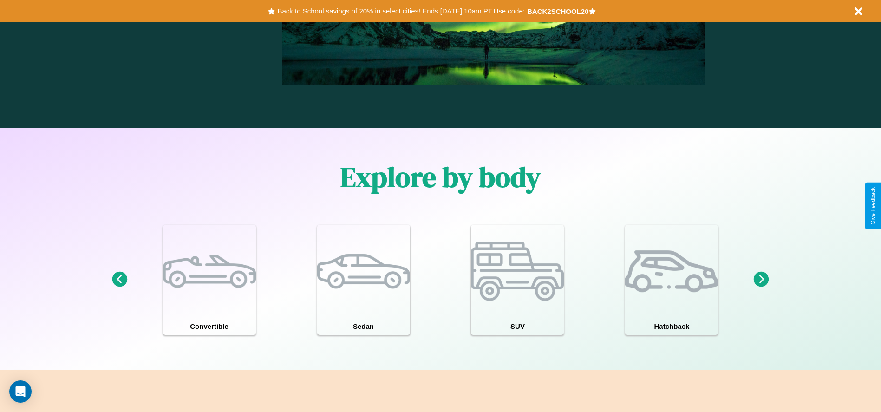
scroll to position [810, 0]
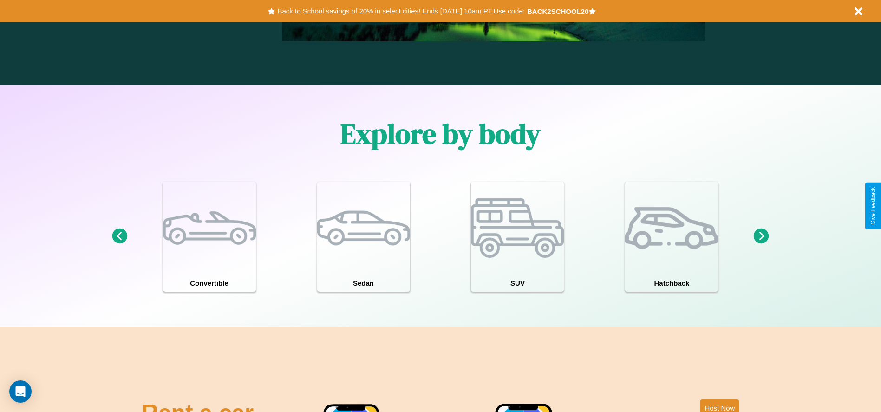
click at [761, 236] on icon at bounding box center [761, 235] width 15 height 15
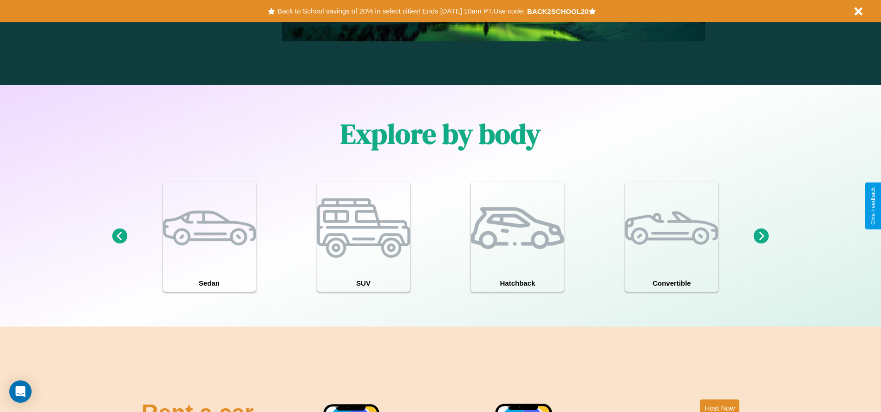
click at [119, 236] on icon at bounding box center [119, 235] width 15 height 15
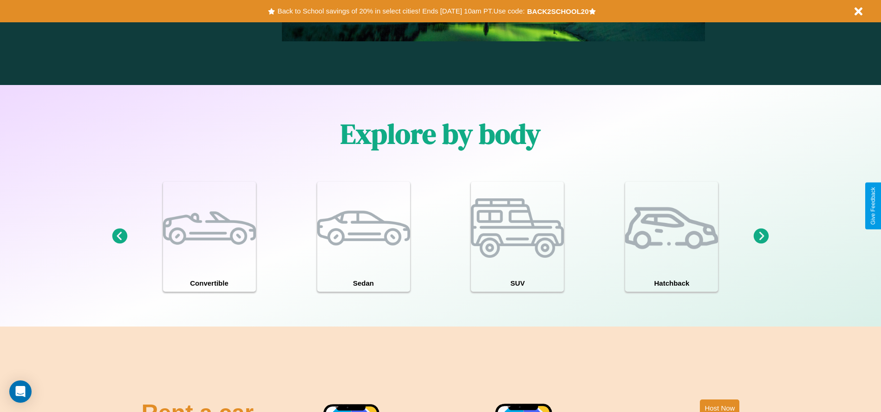
click at [119, 236] on icon at bounding box center [119, 235] width 15 height 15
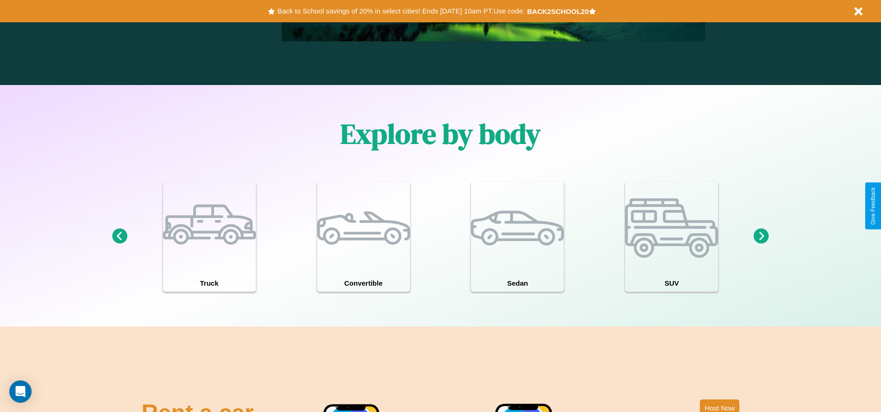
click at [761, 236] on icon at bounding box center [761, 235] width 15 height 15
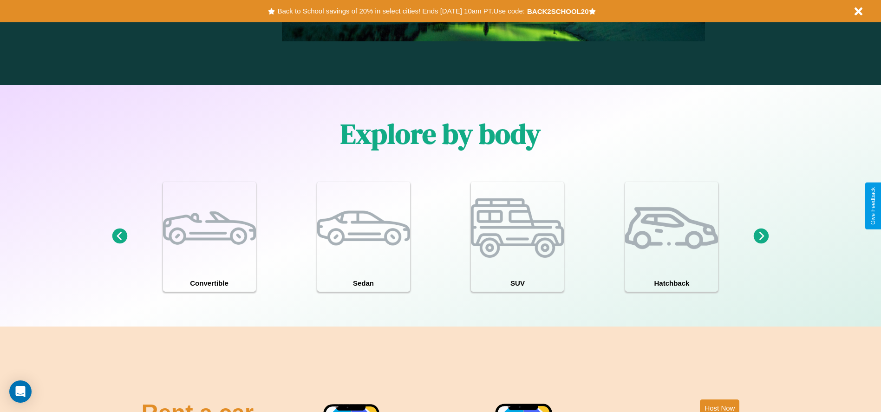
click at [761, 236] on icon at bounding box center [761, 235] width 15 height 15
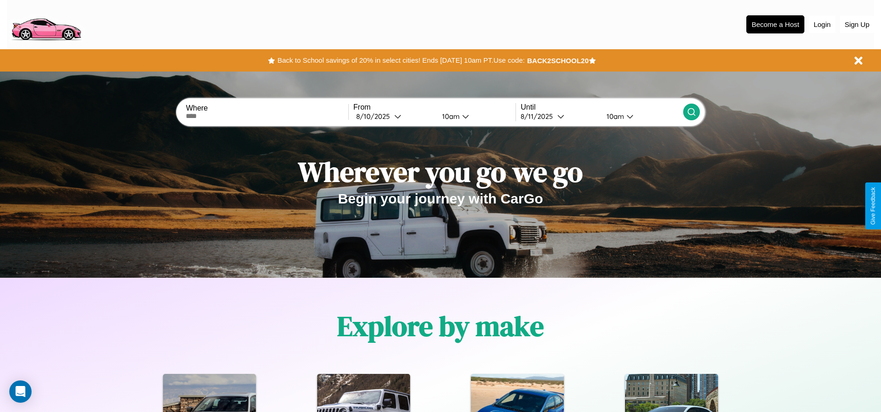
scroll to position [0, 0]
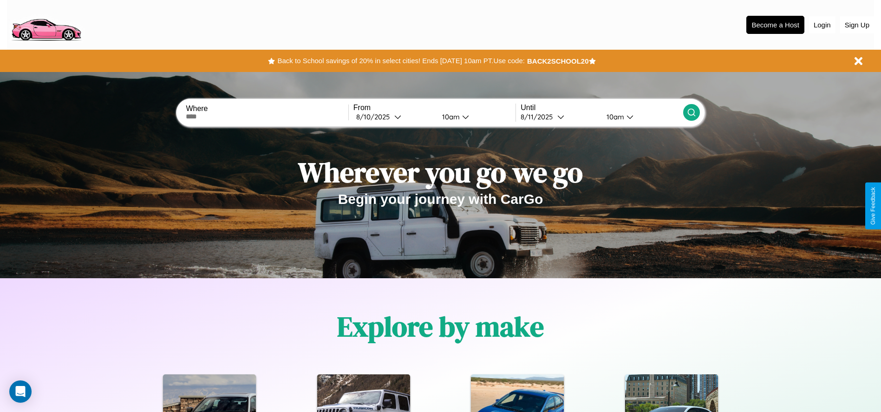
click at [267, 117] on input "text" at bounding box center [267, 116] width 162 height 7
type input "**********"
click at [394, 117] on div "8 / 10 / 2025" at bounding box center [375, 116] width 38 height 9
select select "*"
select select "****"
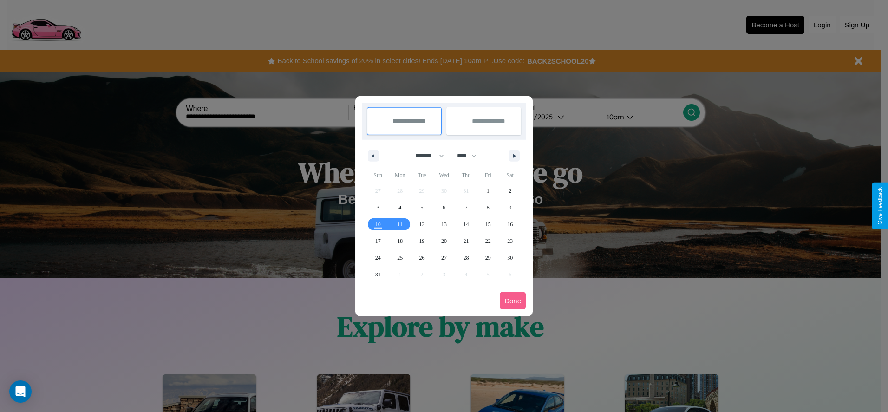
click at [425, 156] on select "******* ******** ***** ***** *** **** **** ****** ********* ******* ******** **…" at bounding box center [427, 155] width 39 height 15
select select "*"
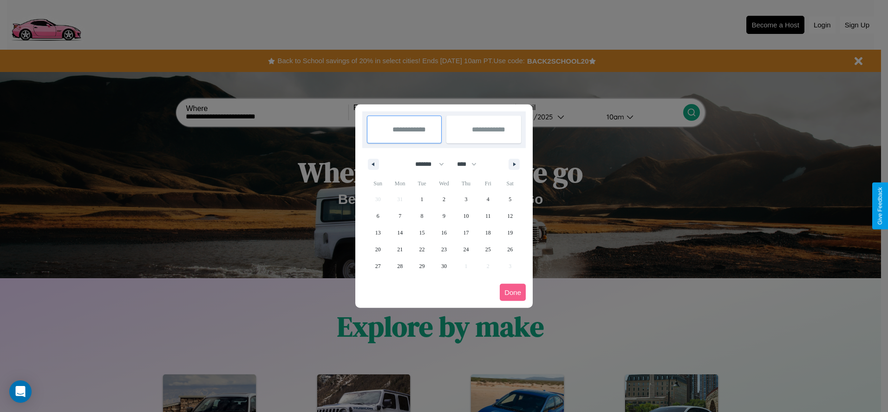
drag, startPoint x: 471, startPoint y: 164, endPoint x: 444, endPoint y: 186, distance: 35.0
click at [471, 164] on select "**** **** **** **** **** **** **** **** **** **** **** **** **** **** **** ****…" at bounding box center [466, 163] width 28 height 15
select select "****"
click at [510, 232] on span "18" at bounding box center [510, 232] width 6 height 17
type input "**********"
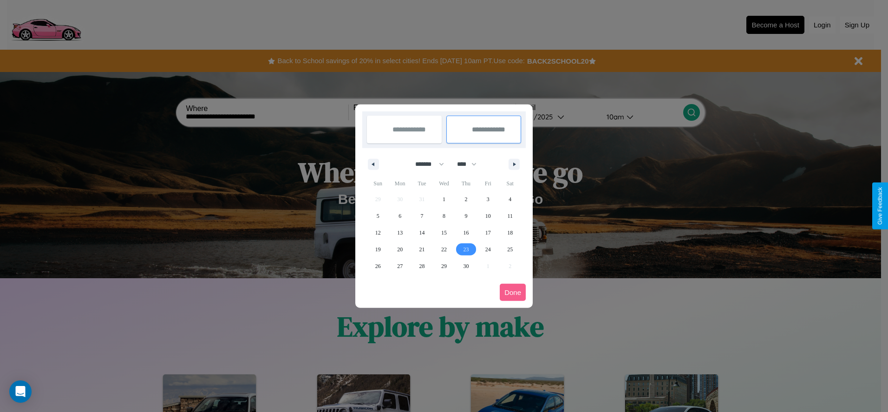
click at [466, 249] on span "23" at bounding box center [466, 249] width 6 height 17
type input "**********"
click at [513, 292] on button "Done" at bounding box center [513, 292] width 26 height 17
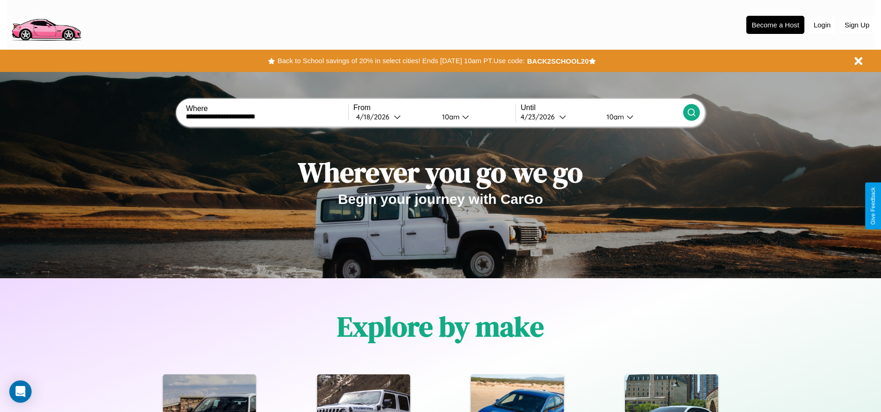
click at [691, 112] on icon at bounding box center [691, 112] width 9 height 9
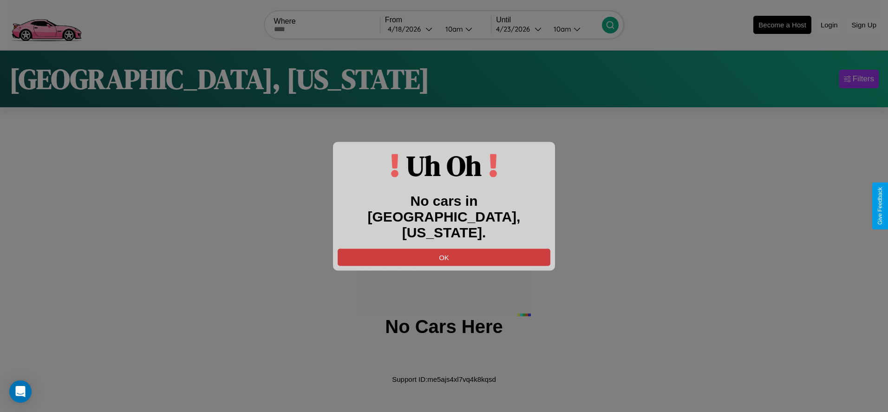
click at [444, 249] on button "OK" at bounding box center [444, 256] width 213 height 17
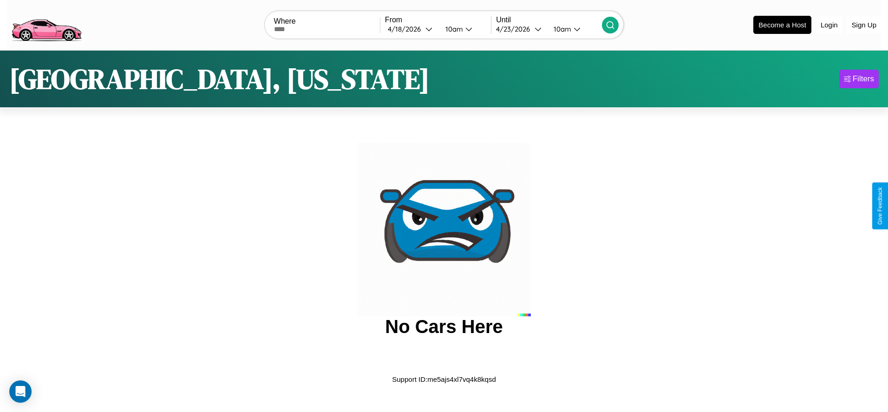
click at [46, 24] on img at bounding box center [46, 24] width 78 height 39
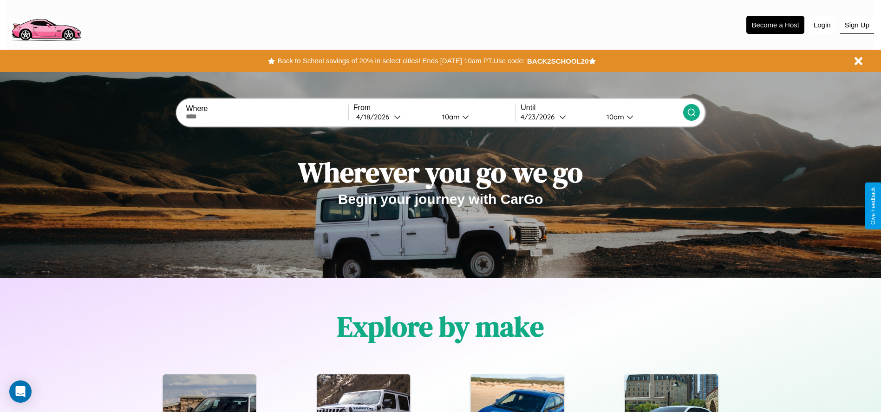
click at [857, 25] on button "Sign Up" at bounding box center [857, 25] width 34 height 18
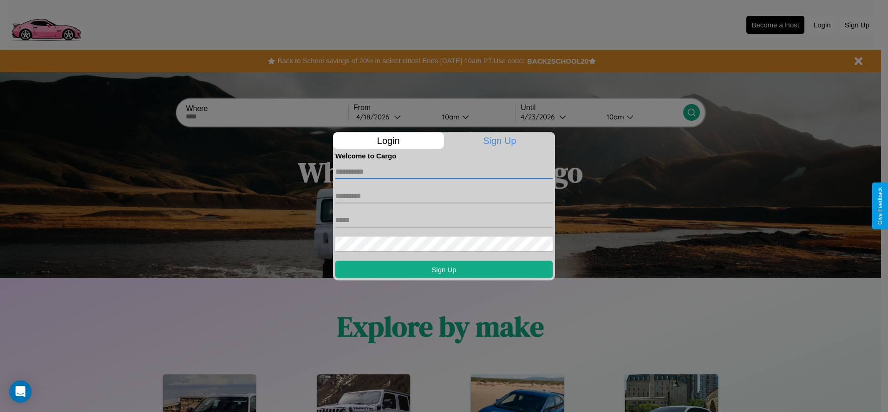
click at [444, 171] on input "text" at bounding box center [443, 171] width 217 height 15
type input "*****"
click at [444, 195] on input "text" at bounding box center [443, 195] width 217 height 15
type input "****"
click at [444, 220] on input "text" at bounding box center [443, 219] width 217 height 15
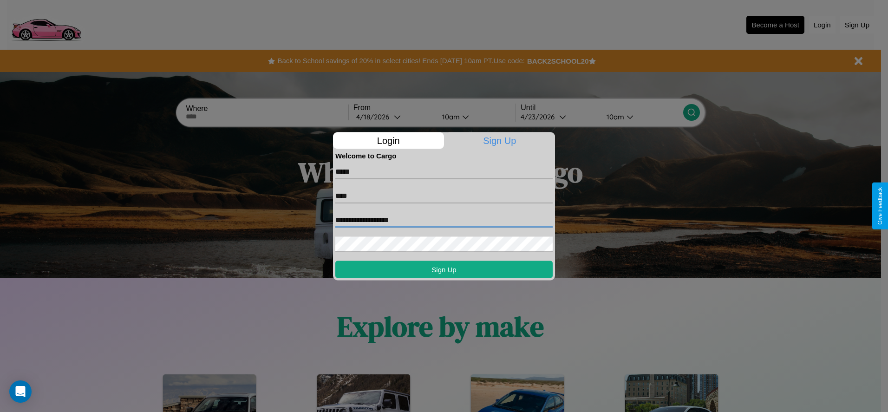
type input "**********"
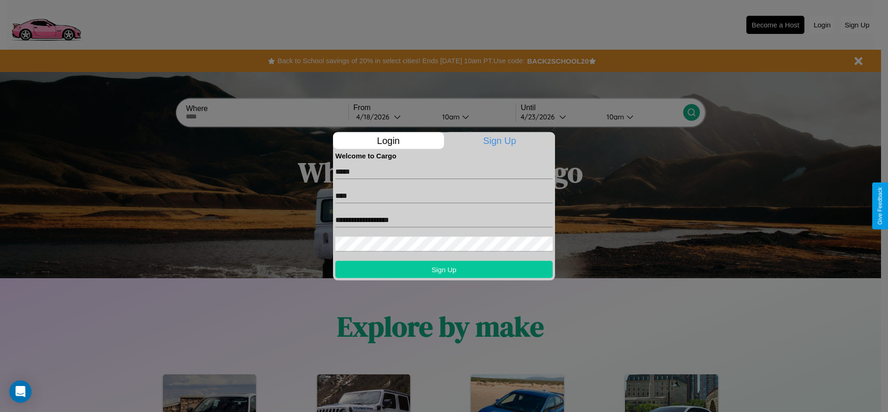
click at [444, 269] on button "Sign Up" at bounding box center [443, 268] width 217 height 17
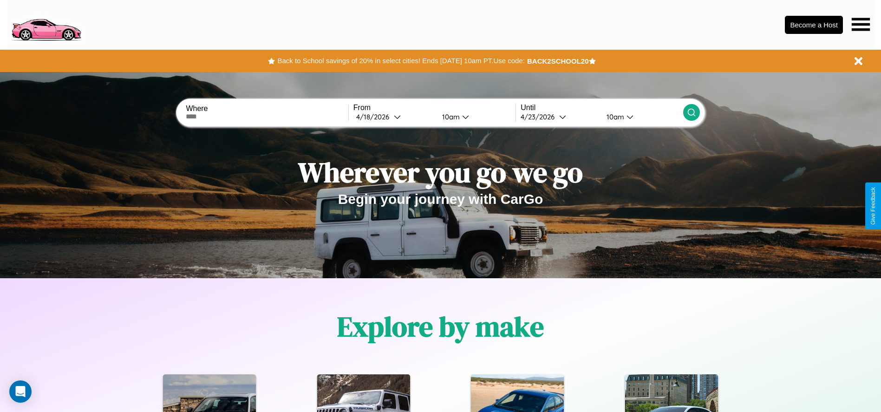
click at [267, 117] on input "text" at bounding box center [267, 116] width 162 height 7
type input "**********"
click at [394, 117] on icon at bounding box center [397, 116] width 7 height 7
select select "*"
select select "****"
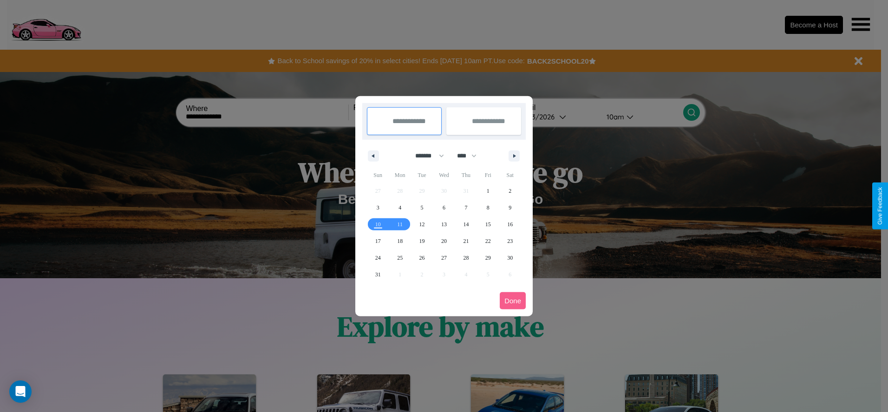
drag, startPoint x: 425, startPoint y: 156, endPoint x: 444, endPoint y: 186, distance: 35.8
click at [425, 156] on select "******* ******** ***** ***** *** **** **** ****** ********* ******* ******** **…" at bounding box center [427, 155] width 39 height 15
select select "*"
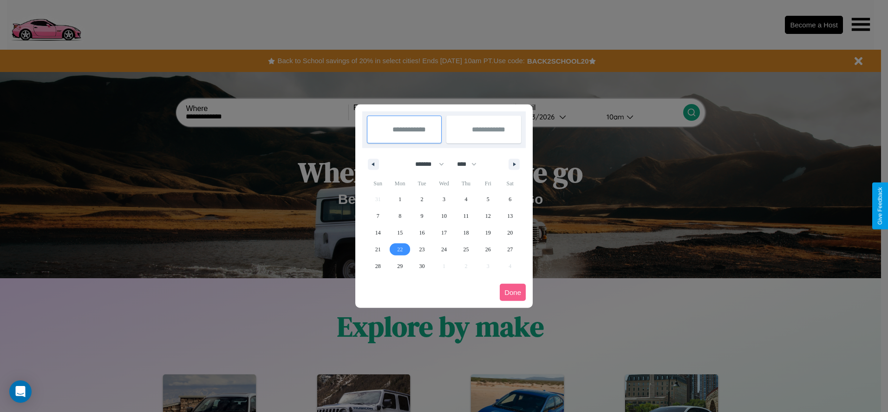
click at [400, 249] on span "22" at bounding box center [400, 249] width 6 height 17
type input "**********"
click at [514, 164] on icon "button" at bounding box center [516, 165] width 5 height 4
select select "*"
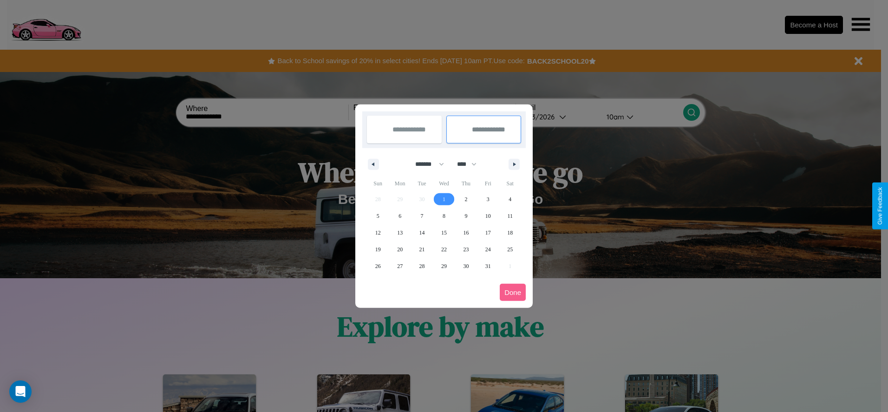
click at [443, 199] on span "1" at bounding box center [443, 199] width 3 height 17
type input "**********"
select select "*"
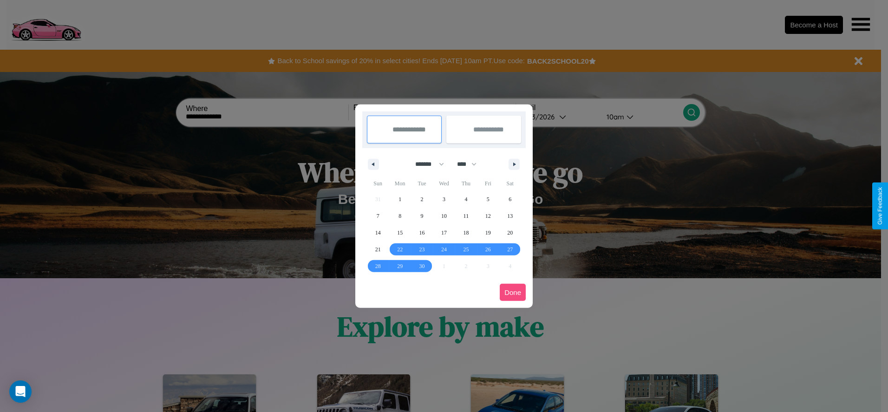
click at [513, 292] on button "Done" at bounding box center [513, 292] width 26 height 17
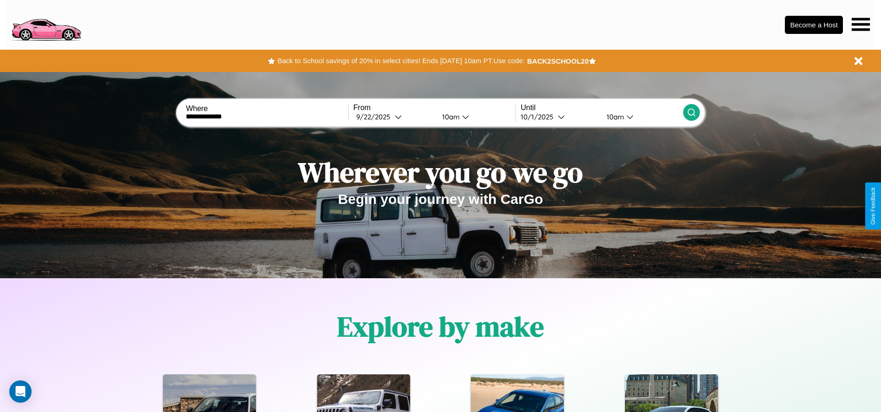
click at [449, 117] on div "10am" at bounding box center [449, 116] width 25 height 9
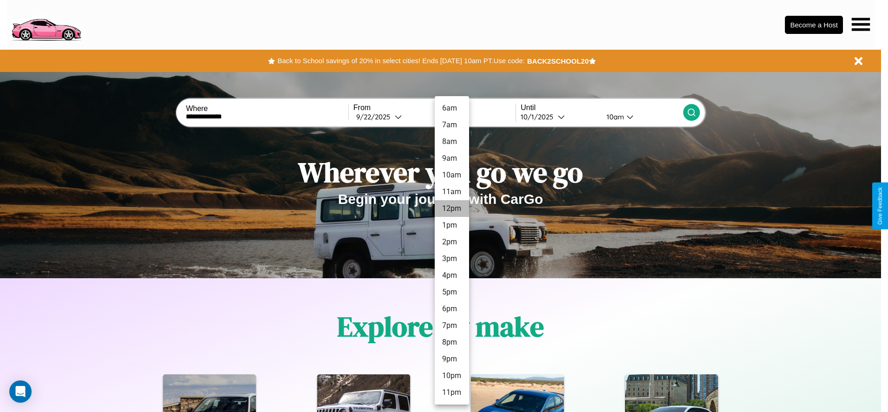
click at [451, 208] on li "12pm" at bounding box center [452, 208] width 34 height 17
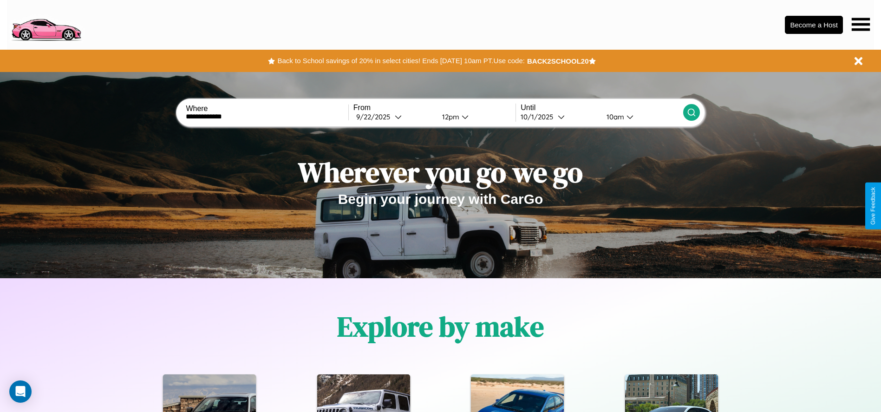
click at [691, 112] on icon at bounding box center [691, 112] width 9 height 9
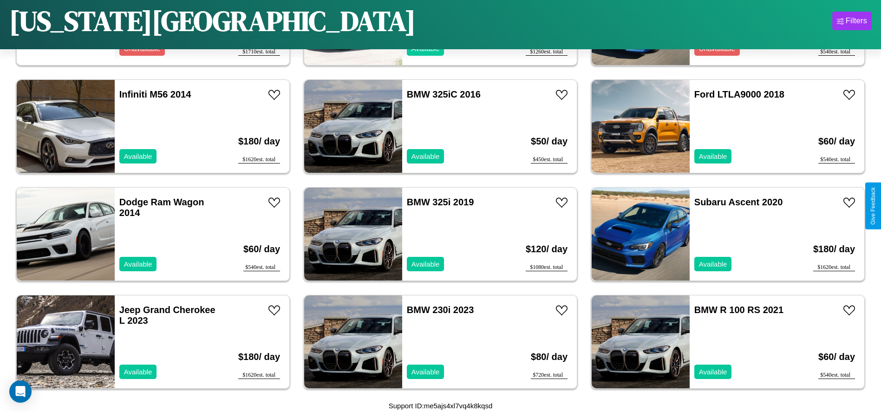
scroll to position [319, 0]
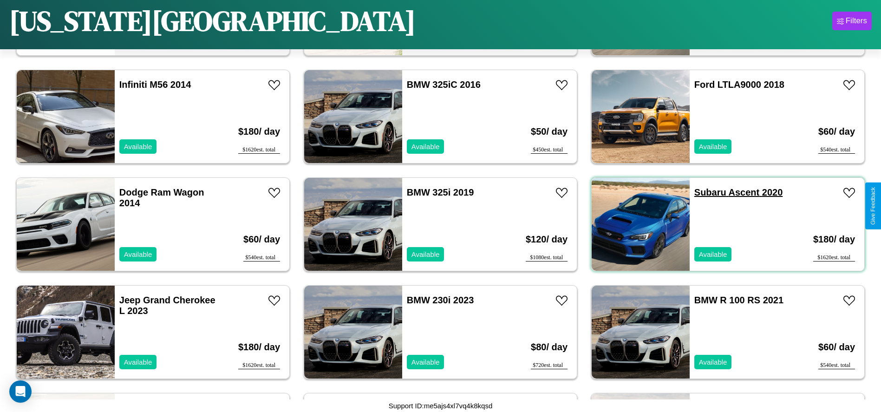
click at [704, 192] on link "Subaru Ascent 2020" at bounding box center [738, 192] width 89 height 10
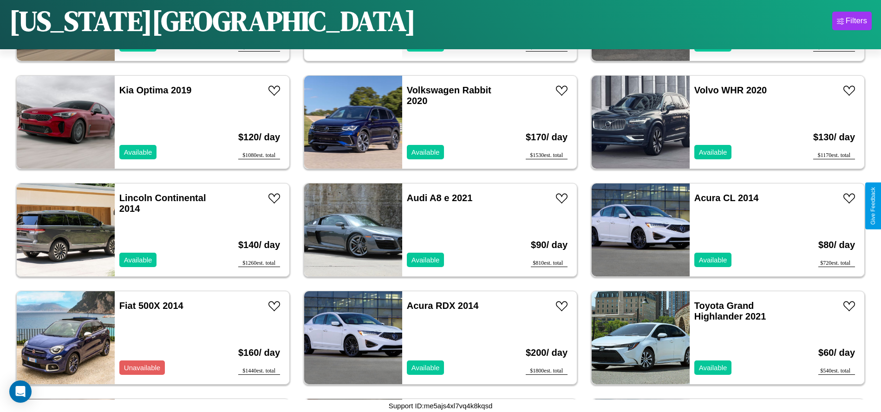
scroll to position [750, 0]
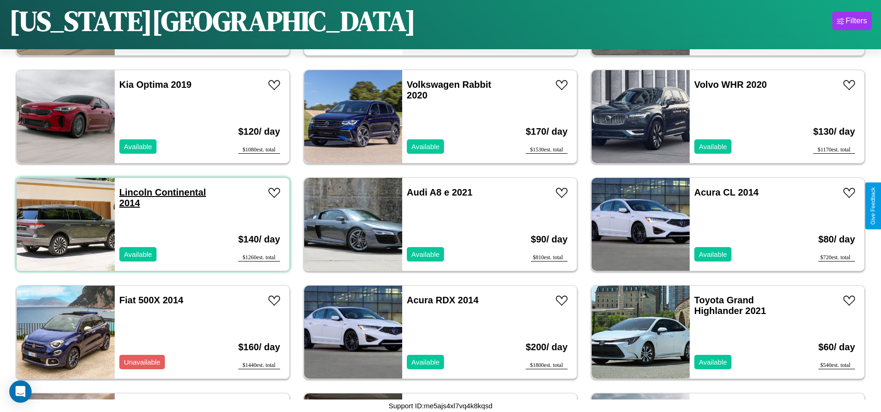
click at [135, 192] on link "Lincoln Continental 2014" at bounding box center [162, 197] width 87 height 21
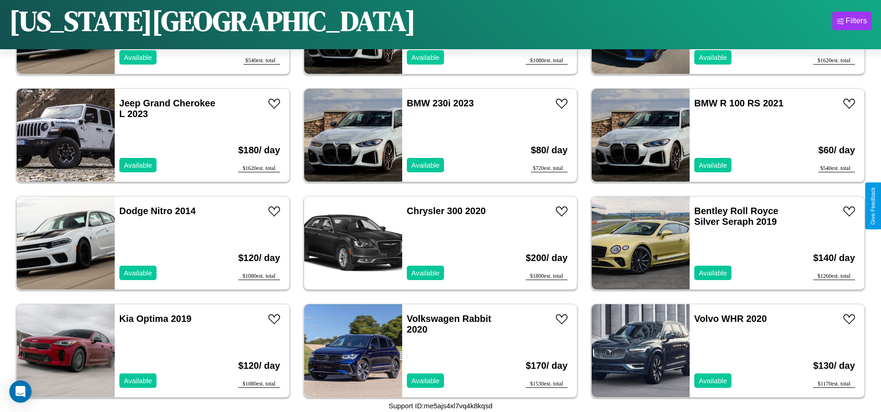
scroll to position [319, 0]
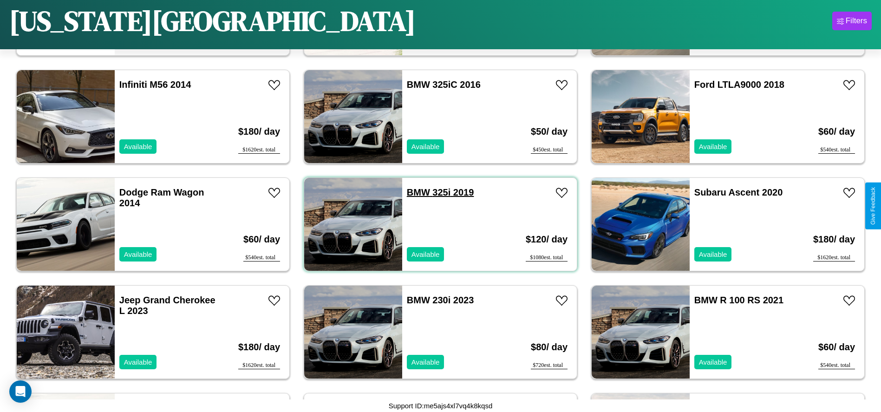
click at [415, 192] on link "BMW 325i 2019" at bounding box center [440, 192] width 67 height 10
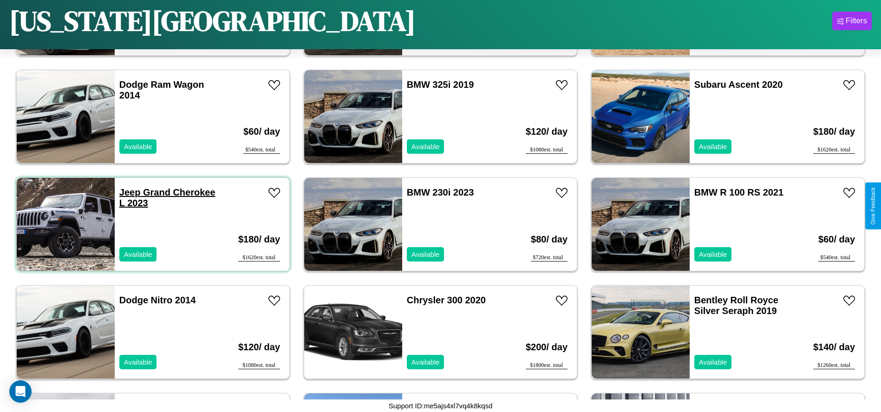
click at [129, 192] on link "Jeep Grand Cherokee L 2023" at bounding box center [167, 197] width 96 height 21
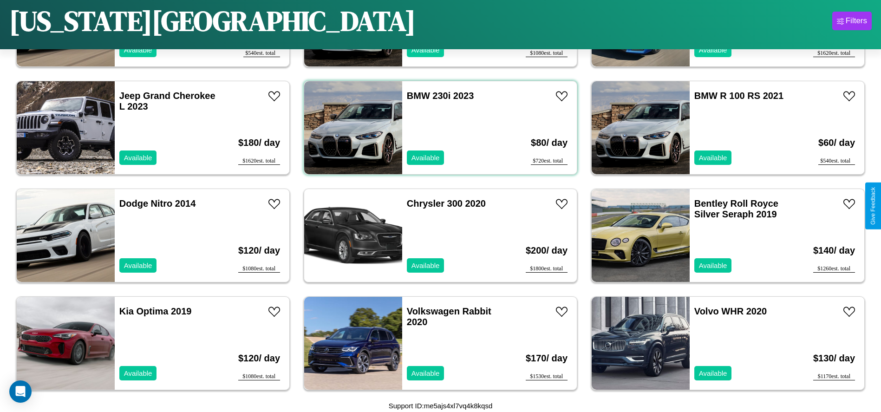
scroll to position [750, 0]
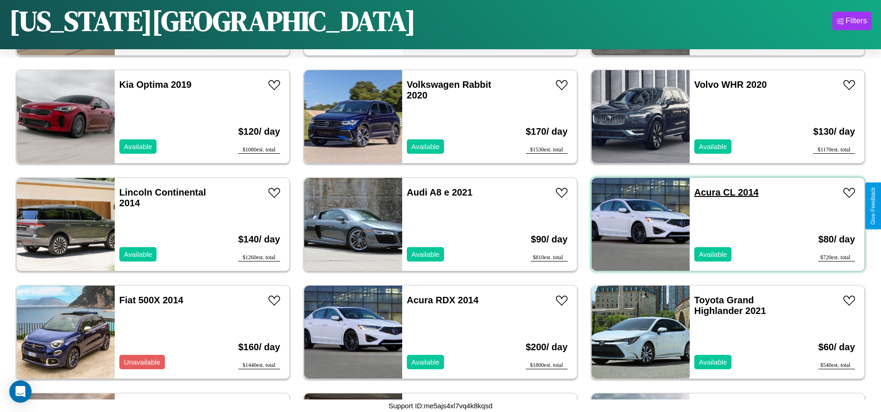
click at [702, 192] on link "Acura CL 2014" at bounding box center [726, 192] width 65 height 10
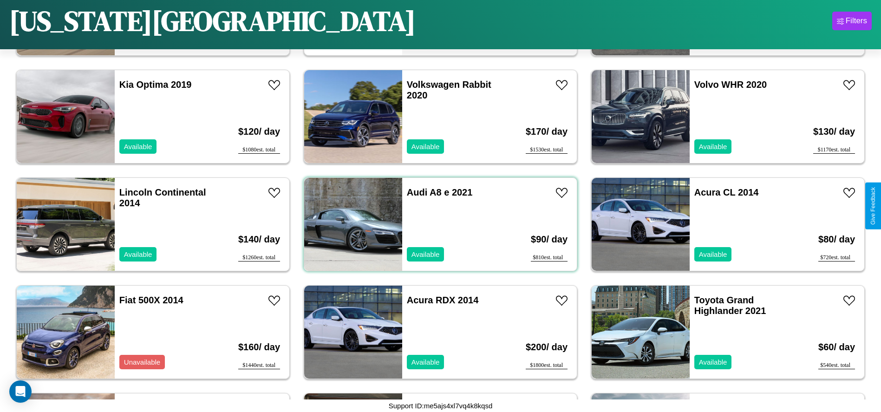
scroll to position [965, 0]
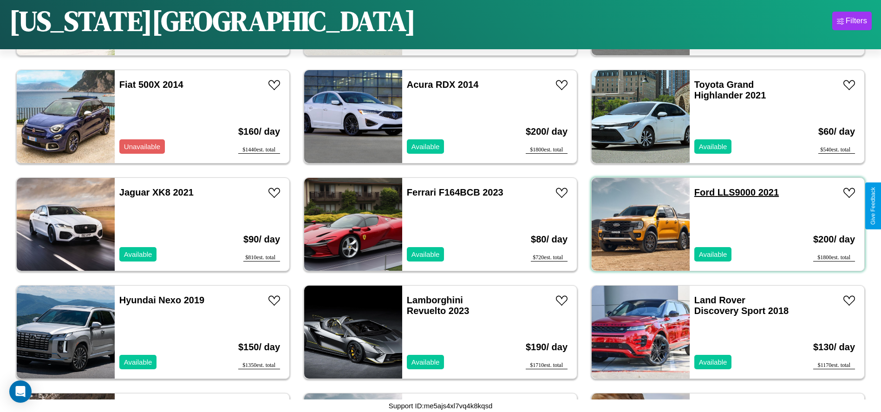
click at [699, 192] on link "Ford LLS9000 2021" at bounding box center [736, 192] width 85 height 10
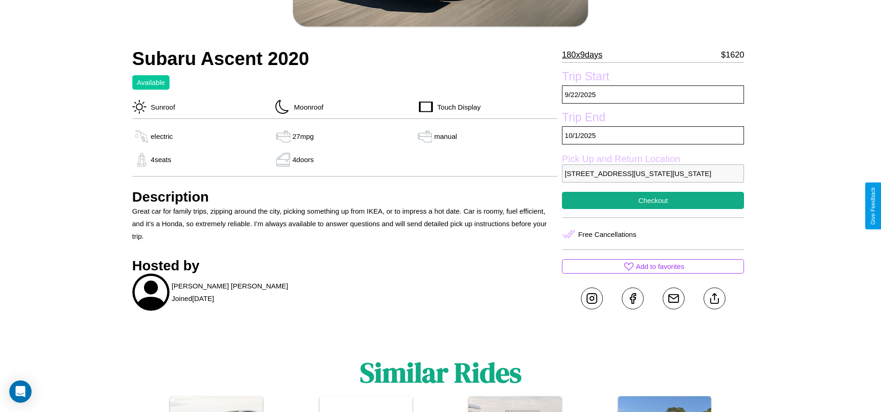
scroll to position [241, 0]
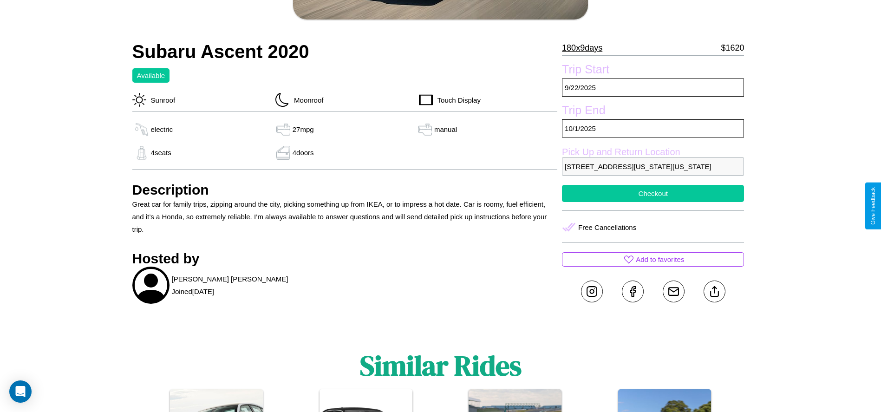
click at [653, 202] on button "Checkout" at bounding box center [653, 193] width 182 height 17
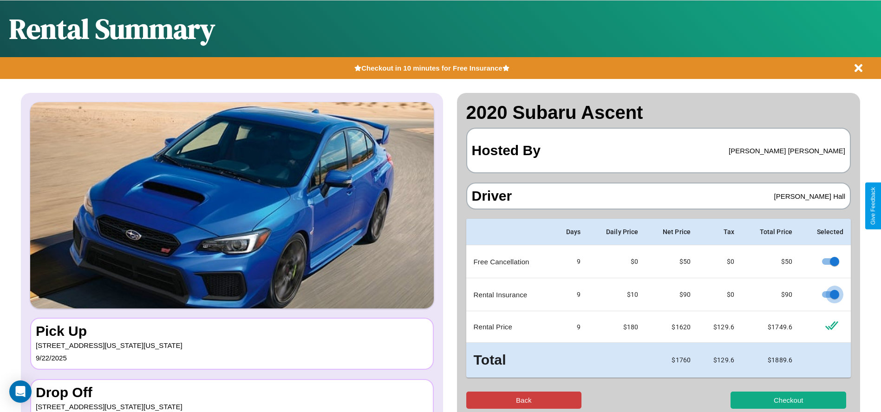
click at [523, 400] on button "Back" at bounding box center [524, 399] width 116 height 17
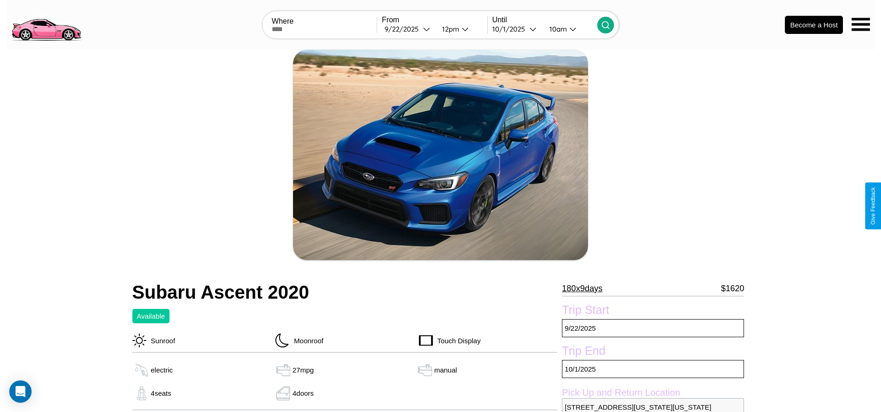
scroll to position [88, 0]
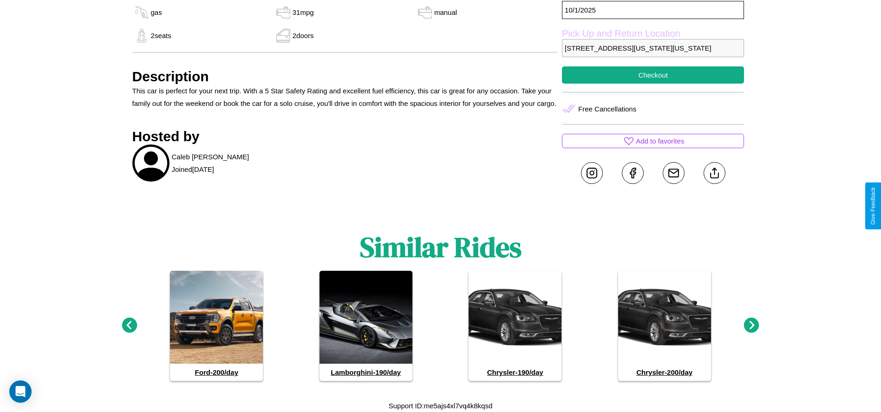
scroll to position [454, 0]
click at [751, 325] on icon at bounding box center [751, 325] width 15 height 15
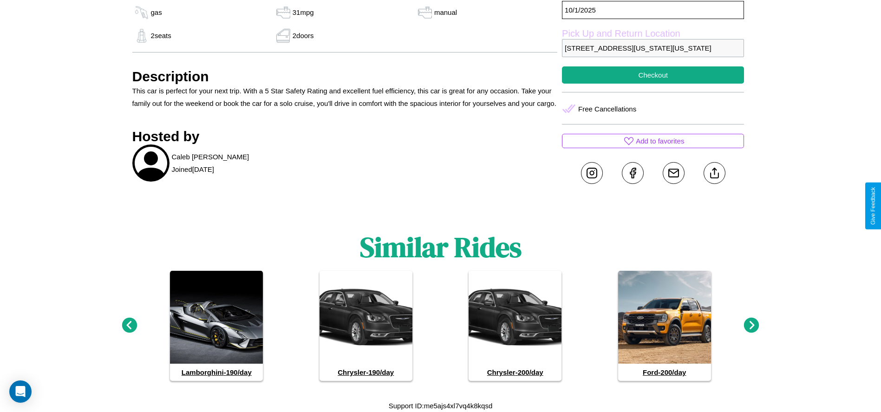
click at [751, 325] on icon at bounding box center [751, 325] width 15 height 15
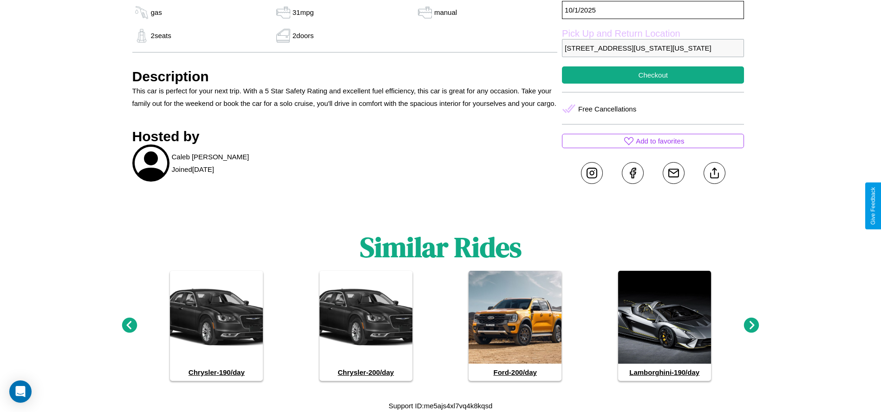
click at [751, 325] on icon at bounding box center [751, 325] width 15 height 15
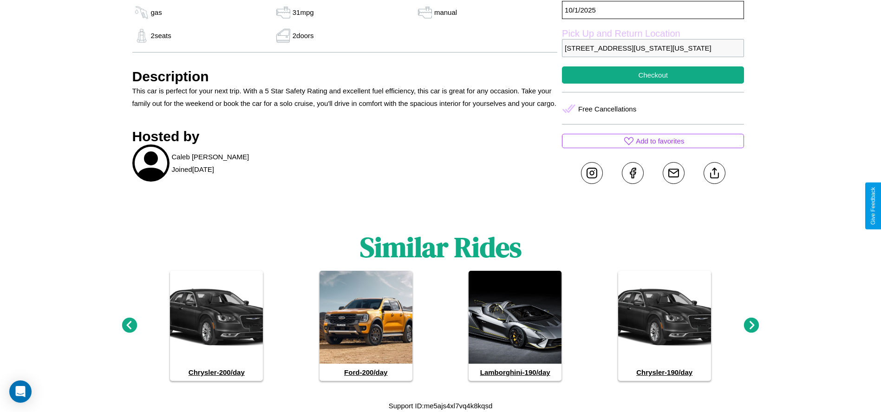
click at [751, 325] on icon at bounding box center [751, 325] width 15 height 15
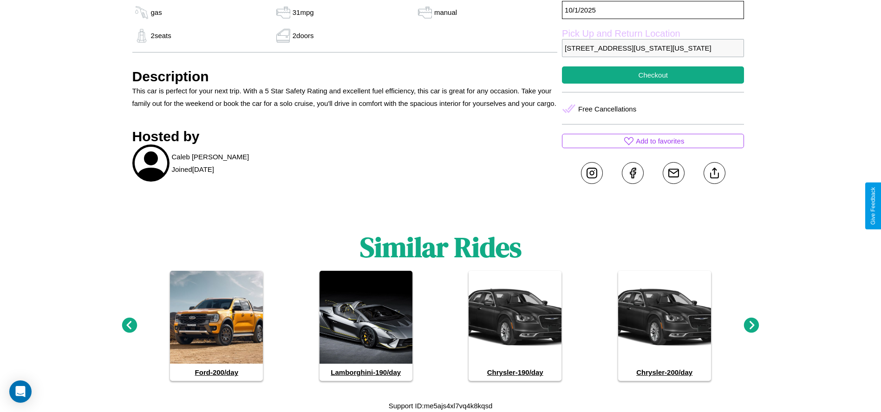
click at [751, 325] on icon at bounding box center [751, 325] width 15 height 15
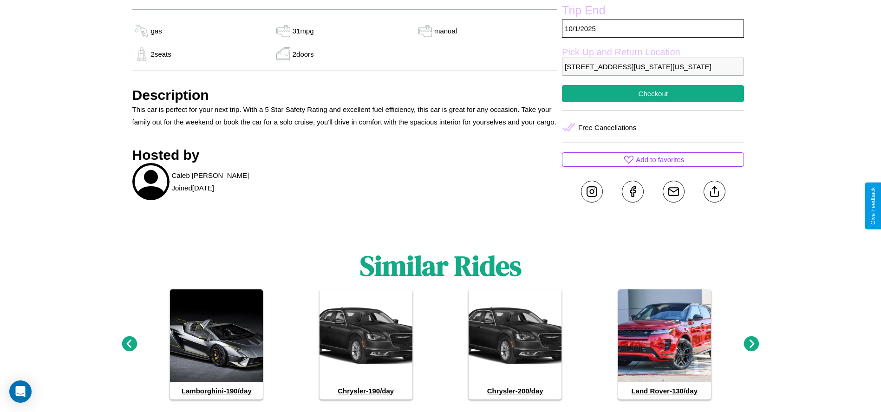
scroll to position [421, 0]
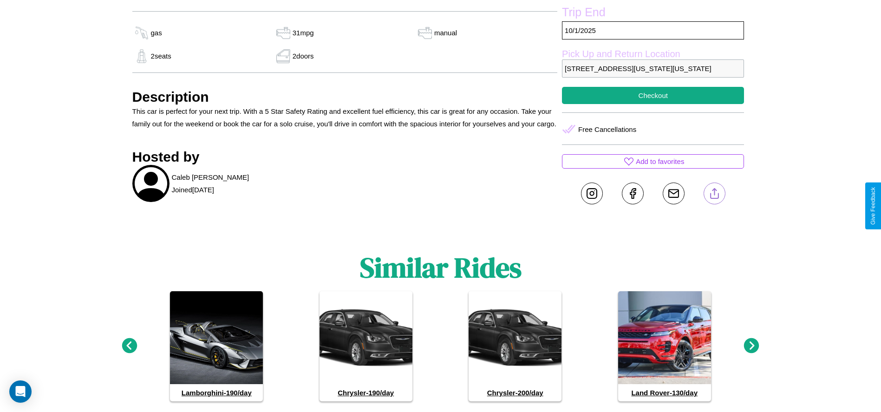
click at [714, 195] on line at bounding box center [714, 192] width 0 height 7
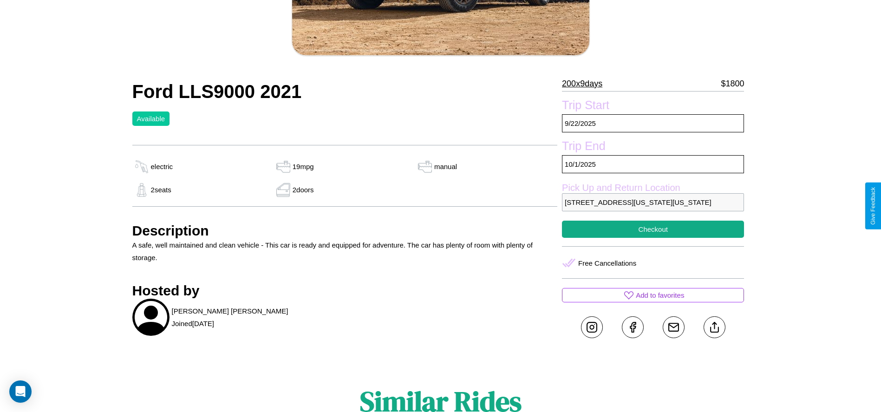
scroll to position [219, 0]
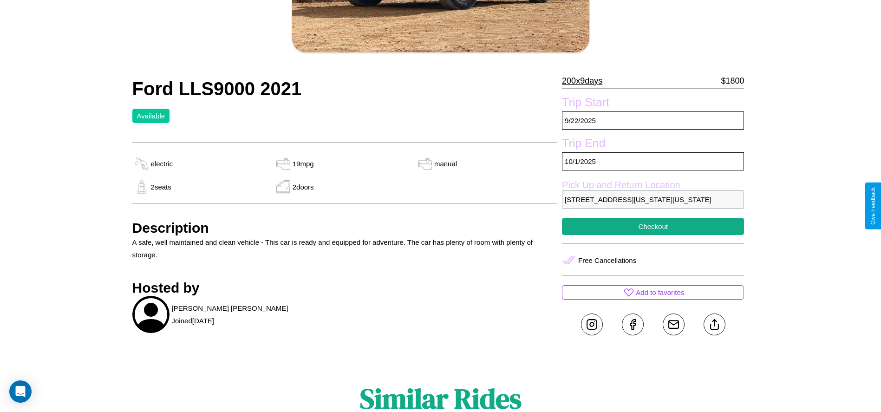
click at [653, 206] on p "[STREET_ADDRESS][US_STATE][US_STATE]" at bounding box center [653, 199] width 182 height 18
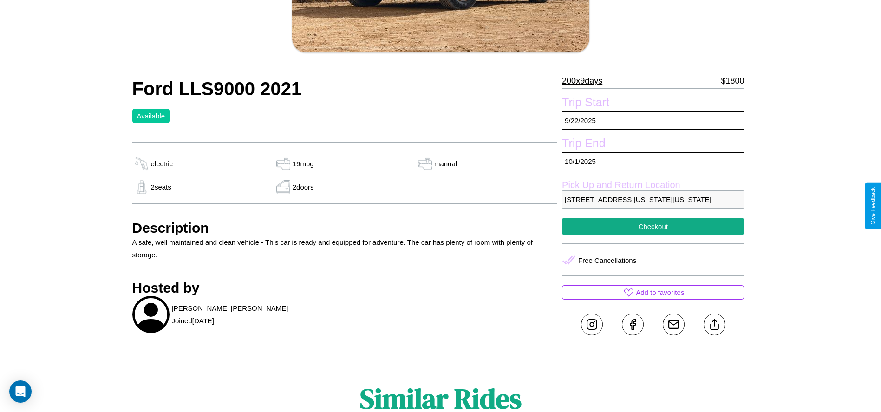
click at [653, 206] on p "[STREET_ADDRESS][US_STATE][US_STATE]" at bounding box center [653, 199] width 182 height 18
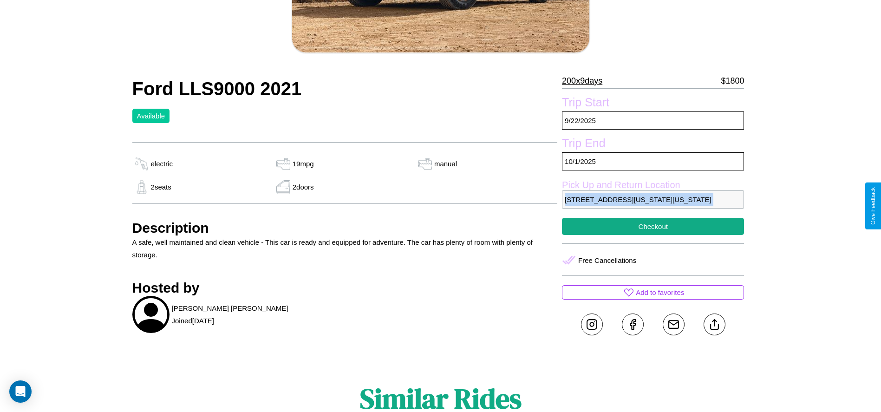
click at [653, 206] on p "[STREET_ADDRESS][US_STATE][US_STATE]" at bounding box center [653, 199] width 182 height 18
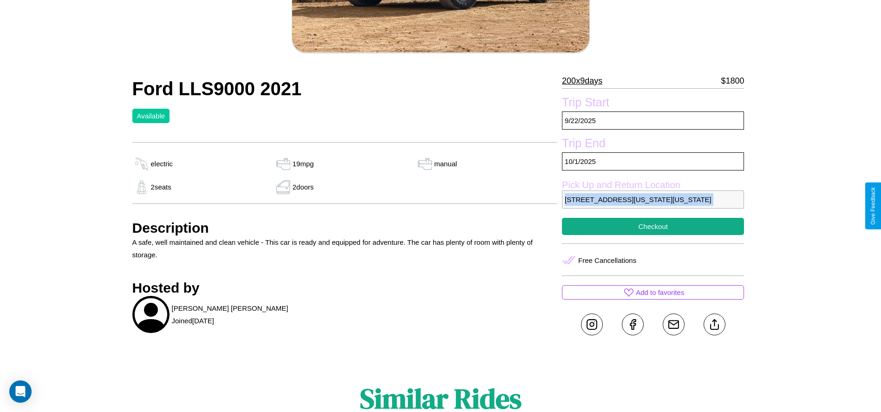
click at [653, 206] on p "[STREET_ADDRESS][US_STATE][US_STATE]" at bounding box center [653, 199] width 182 height 18
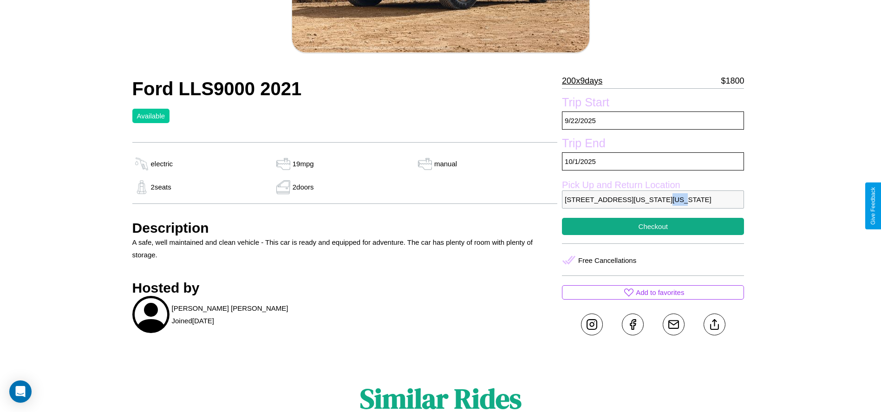
click at [653, 206] on p "[STREET_ADDRESS][US_STATE][US_STATE]" at bounding box center [653, 199] width 182 height 18
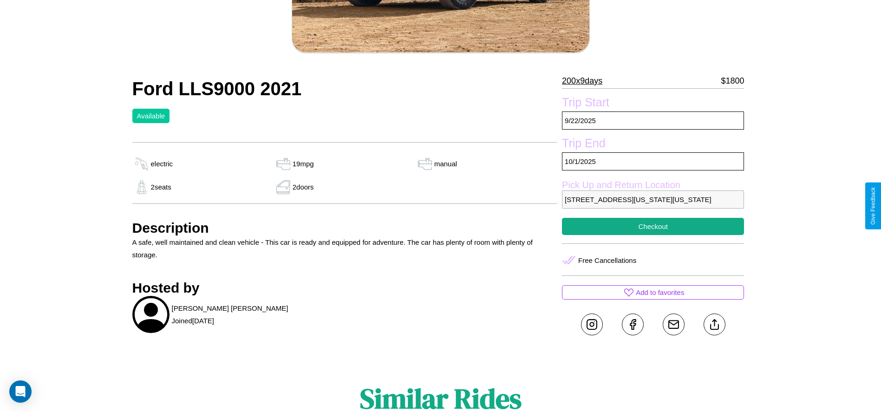
scroll to position [252, 0]
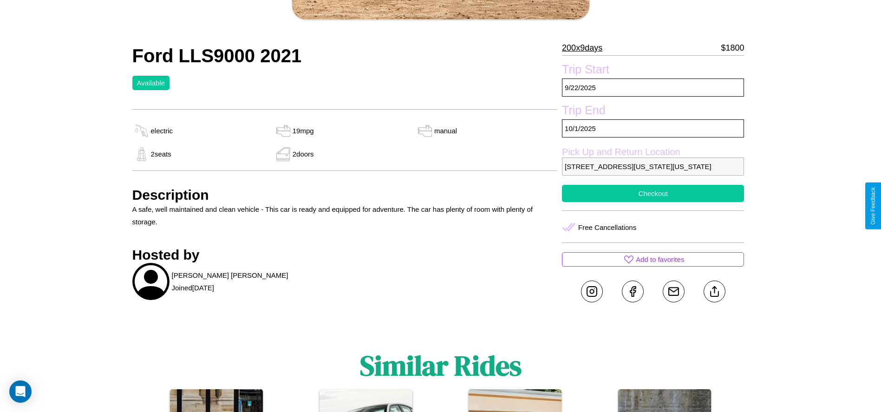
click at [653, 202] on button "Checkout" at bounding box center [653, 193] width 182 height 17
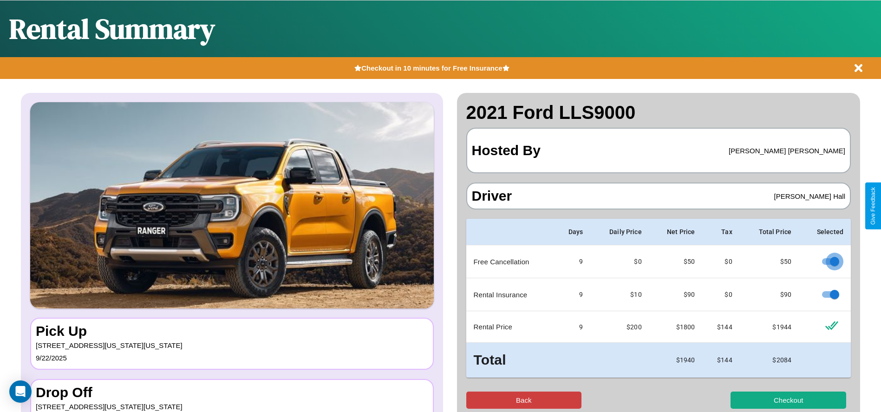
click at [523, 400] on button "Back" at bounding box center [524, 399] width 116 height 17
